Goal: Book appointment/travel/reservation

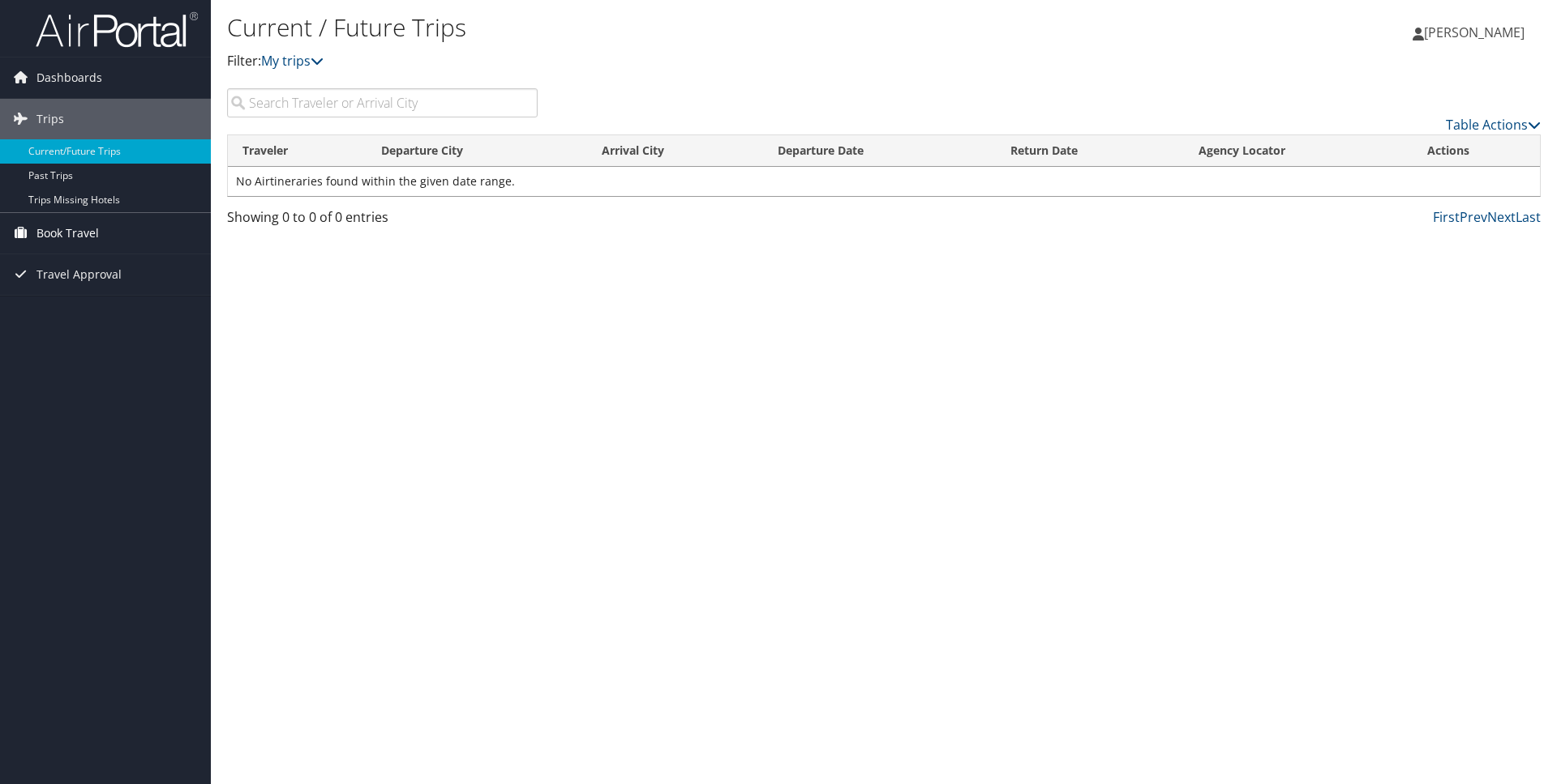
click at [87, 236] on span "Book Travel" at bounding box center [68, 233] width 63 height 41
click at [90, 291] on link "Book/Manage Online Trips" at bounding box center [105, 290] width 211 height 24
